Goal: Information Seeking & Learning: Get advice/opinions

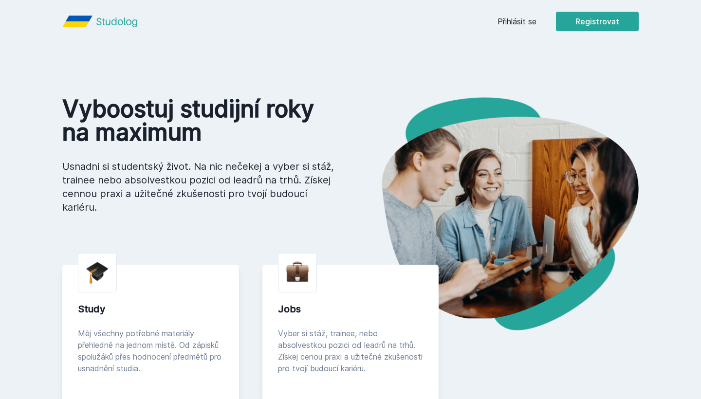
click at [523, 22] on div "[PERSON_NAME] dostávat tipy ohledně studia, nových testů, hodnocení učitelů a p…" at bounding box center [350, 43] width 701 height 87
click at [361, 55] on button "Ne" at bounding box center [352, 63] width 35 height 24
click at [527, 16] on link "Přihlásit se" at bounding box center [516, 22] width 39 height 12
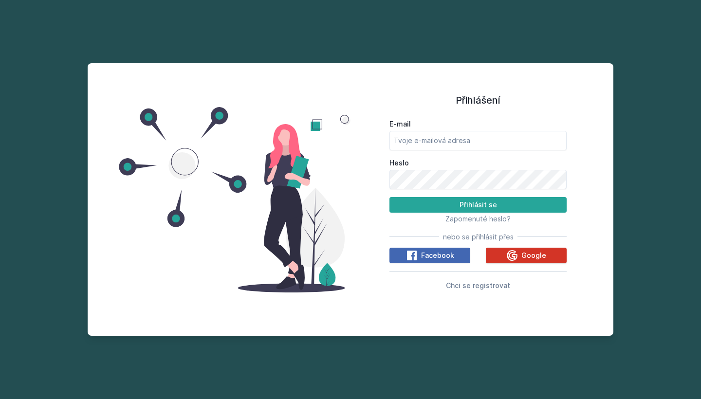
click at [505, 252] on button "Google" at bounding box center [526, 256] width 81 height 16
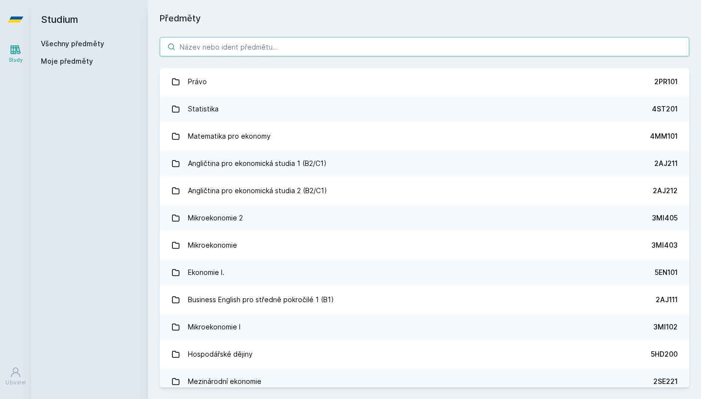
click at [311, 40] on input "search" at bounding box center [425, 46] width 530 height 19
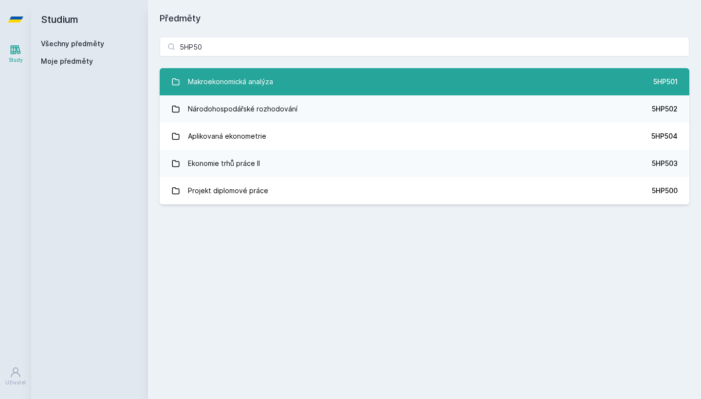
click at [310, 84] on link "Makroekonomická analýza 5HP501" at bounding box center [425, 81] width 530 height 27
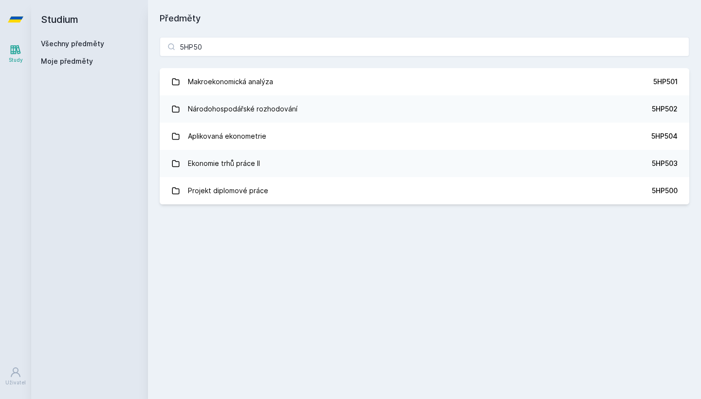
click at [244, 62] on div "5HP50 Makroekonomická analýza 5HP501 Národohospodářské rozhodování 5HP502 Aplik…" at bounding box center [424, 120] width 553 height 191
click at [238, 46] on input "5HP50" at bounding box center [425, 46] width 530 height 19
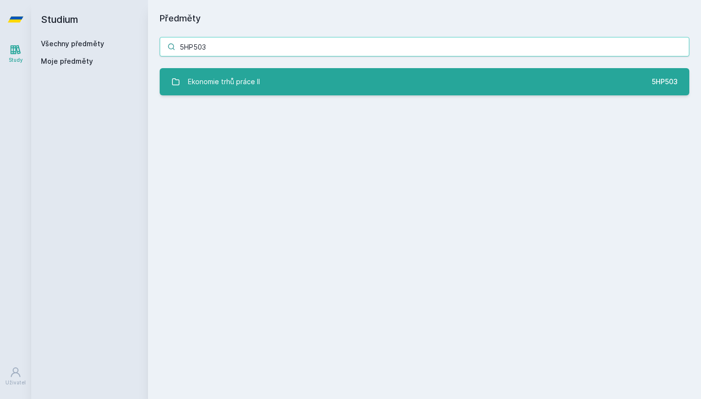
type input "5HP503"
click at [255, 85] on div "Ekonomie trhů práce II" at bounding box center [224, 81] width 72 height 19
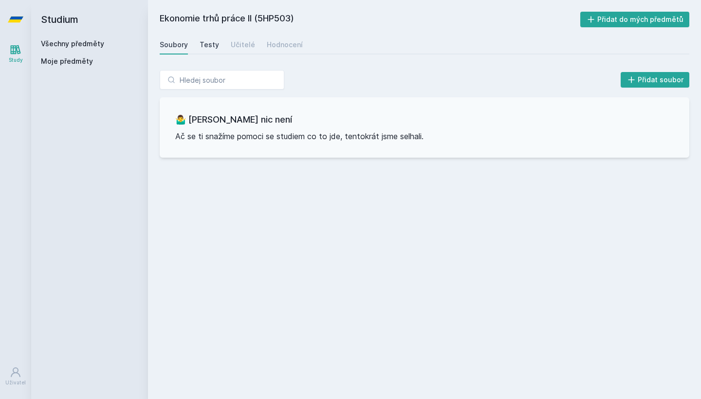
click at [206, 42] on div "Testy" at bounding box center [209, 45] width 19 height 10
click at [244, 41] on div "Učitelé" at bounding box center [243, 45] width 24 height 10
click at [276, 44] on div "Hodnocení" at bounding box center [285, 45] width 36 height 10
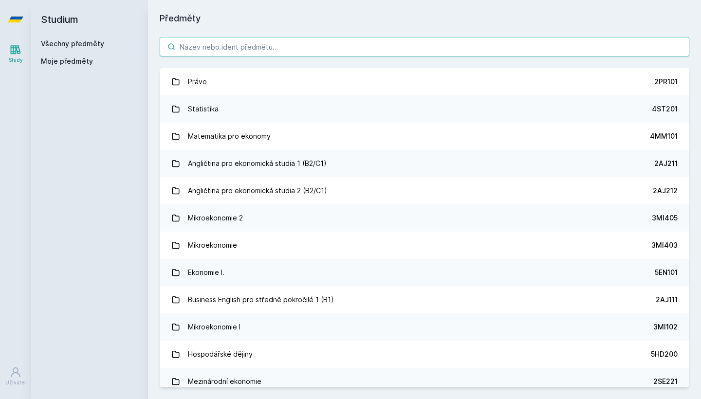
click at [218, 40] on input "search" at bounding box center [425, 46] width 530 height 19
paste input "Praktické fungování trhu práce"
type input "Praktické fungování trhu práce"
paste input "Hospodářské a politické dějiny totalitních režimů"
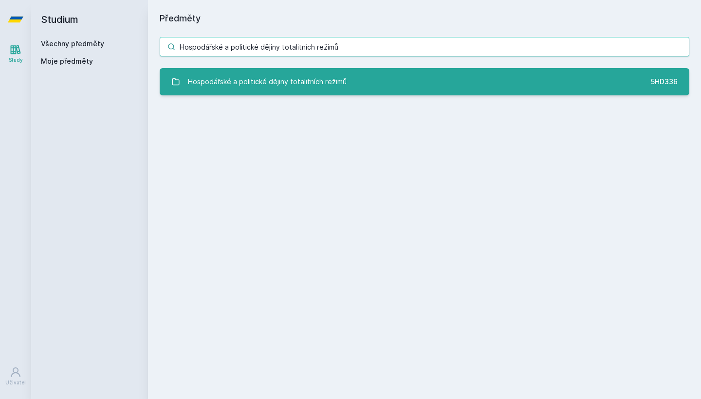
type input "Hospodářské a politické dějiny totalitních režimů"
click at [276, 81] on div "Hospodářské a politické dějiny totalitních režimů" at bounding box center [267, 81] width 159 height 19
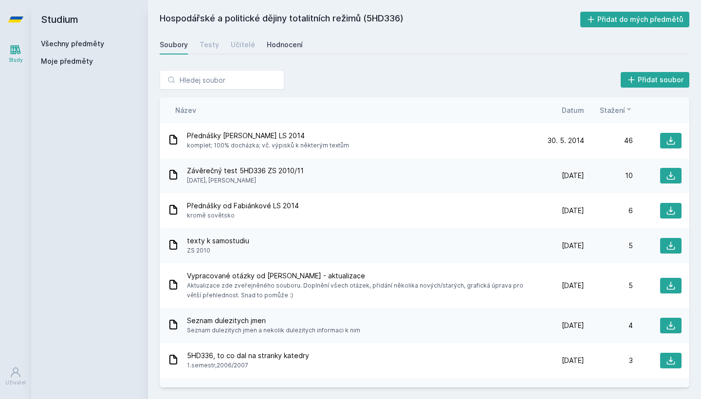
click at [291, 45] on div "Hodnocení" at bounding box center [285, 45] width 36 height 10
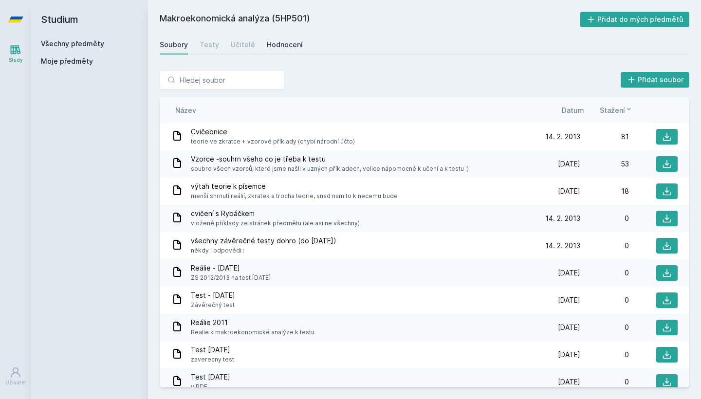
click at [278, 37] on link "Hodnocení" at bounding box center [285, 44] width 36 height 19
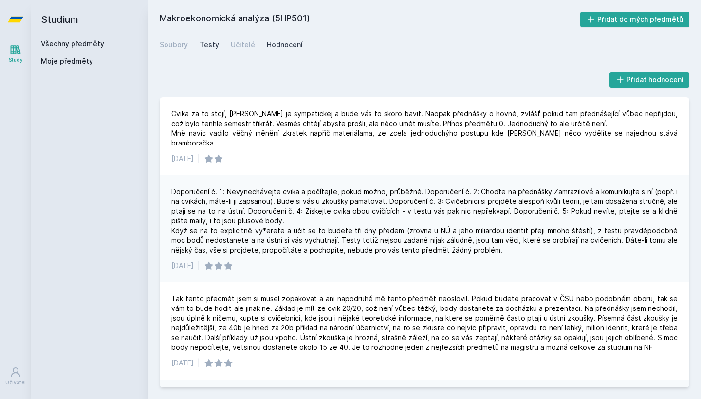
click at [211, 48] on div "Testy" at bounding box center [209, 45] width 19 height 10
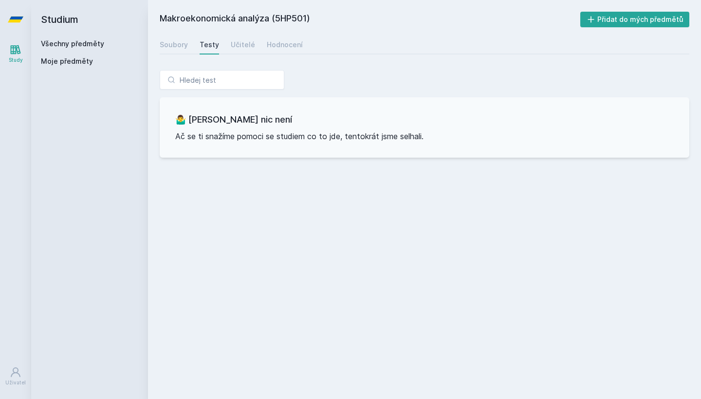
click at [252, 35] on div "Makroekonomická analýza (5HP501) Přidat do mých předmětů Soubory Testy Učitelé …" at bounding box center [425, 200] width 530 height 376
click at [245, 40] on link "Učitelé" at bounding box center [243, 44] width 24 height 19
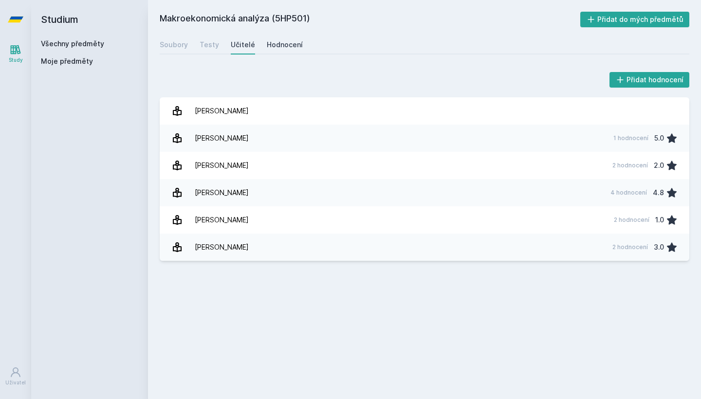
click at [287, 42] on div "Hodnocení" at bounding box center [285, 45] width 36 height 10
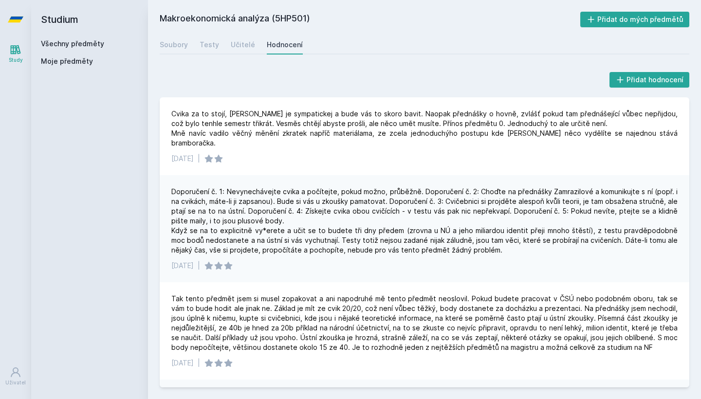
click at [189, 44] on div "Soubory Testy Učitelé Hodnocení" at bounding box center [425, 44] width 530 height 19
click at [225, 46] on div "Soubory Testy Učitelé Hodnocení" at bounding box center [425, 44] width 530 height 19
click at [240, 46] on div "Učitelé" at bounding box center [243, 45] width 24 height 10
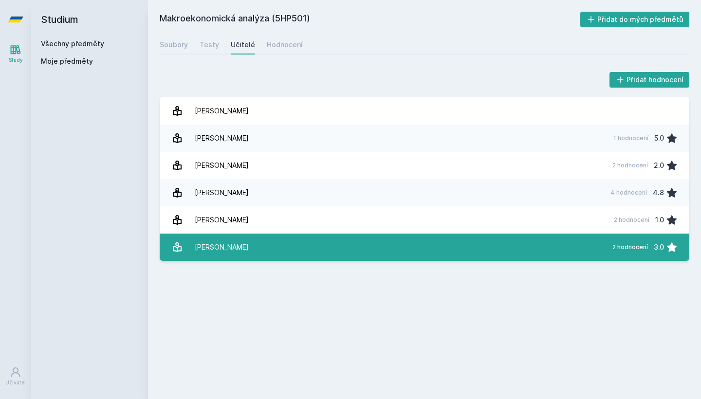
click at [234, 249] on div "Titze Miroslav" at bounding box center [222, 247] width 54 height 19
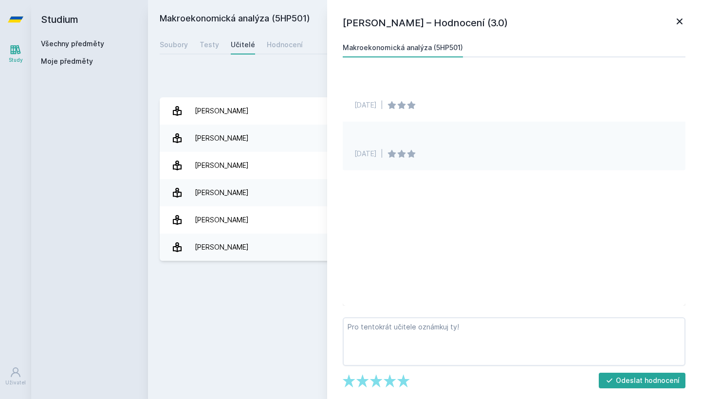
click at [681, 20] on icon at bounding box center [680, 21] width 6 height 6
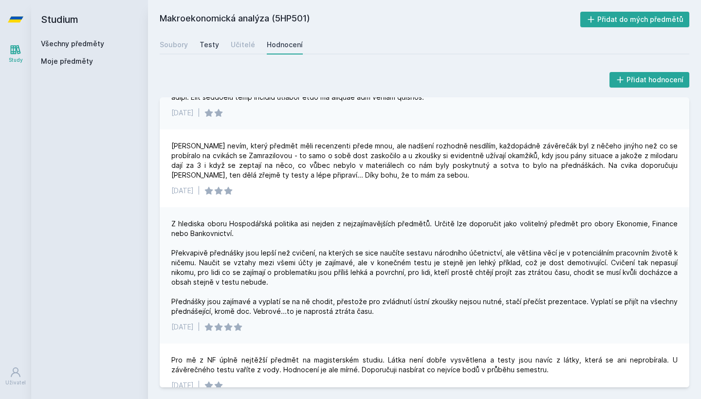
click at [203, 39] on link "Testy" at bounding box center [209, 44] width 19 height 19
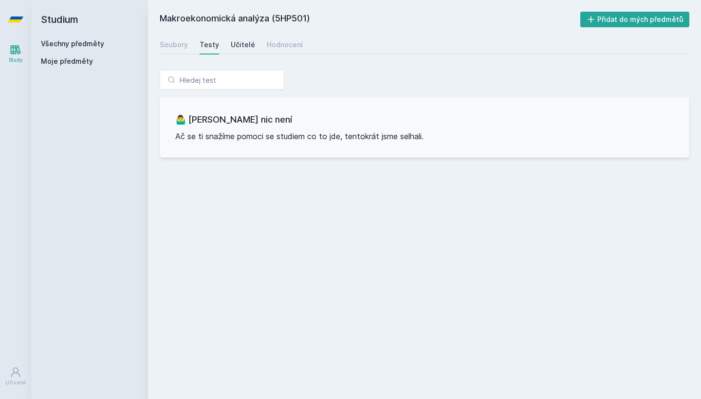
click at [231, 49] on div "Učitelé" at bounding box center [243, 45] width 24 height 10
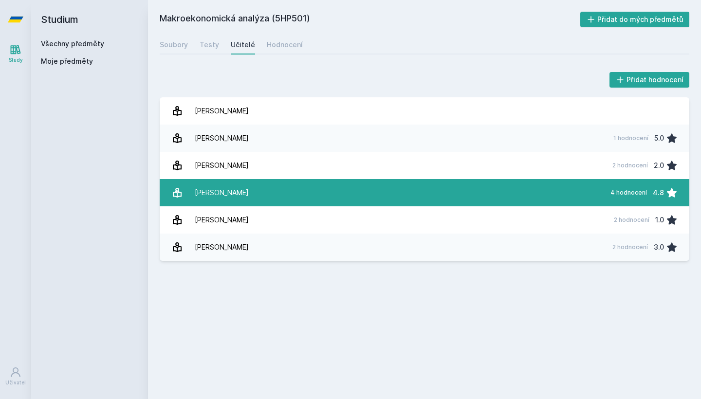
click at [236, 196] on div "Rybáček Václav" at bounding box center [222, 192] width 54 height 19
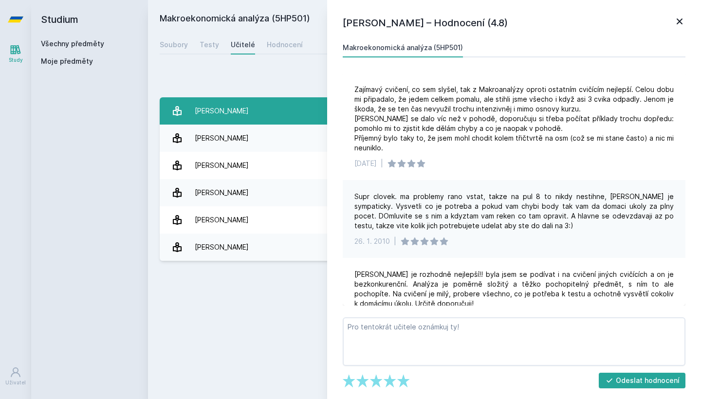
click at [232, 114] on link "Bureš Jan" at bounding box center [425, 110] width 530 height 27
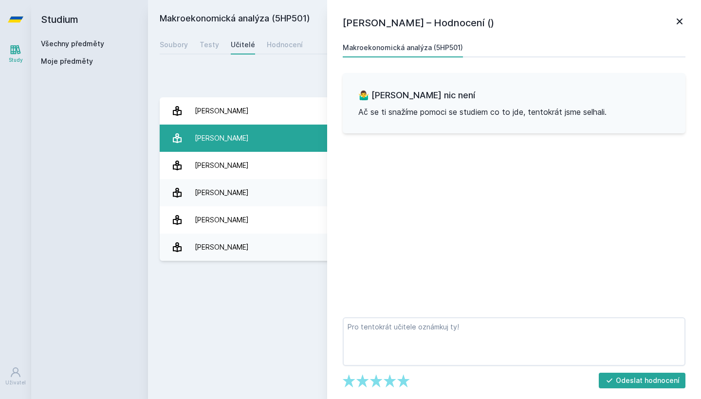
click at [244, 135] on link "Čermák Petr 1 hodnocení 5.0" at bounding box center [425, 138] width 530 height 27
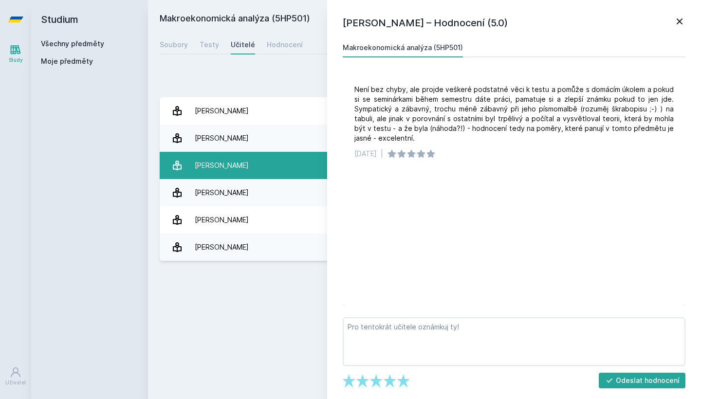
click at [251, 161] on link "Pavelek Petr 2 hodnocení 2.0" at bounding box center [425, 165] width 530 height 27
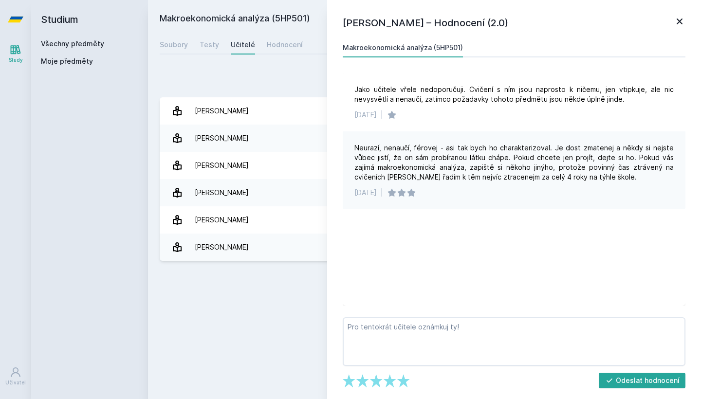
click at [680, 22] on icon at bounding box center [680, 21] width 6 height 6
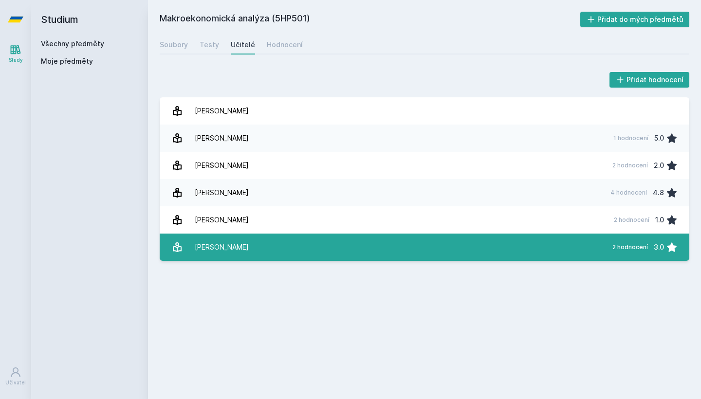
click at [209, 255] on div "Titze Miroslav" at bounding box center [222, 247] width 54 height 19
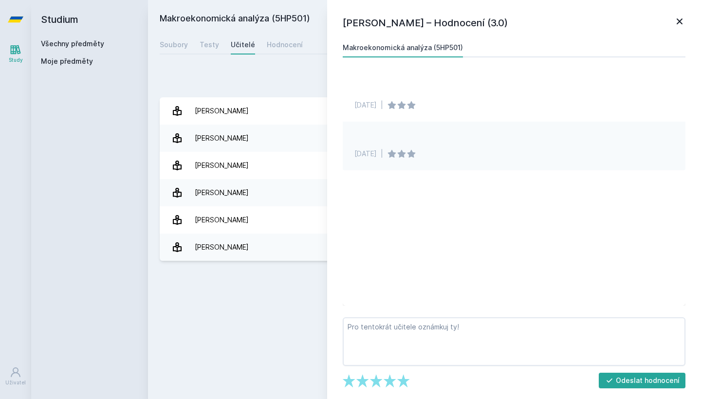
click at [685, 22] on icon at bounding box center [680, 22] width 12 height 12
